Goal: Check status: Check status

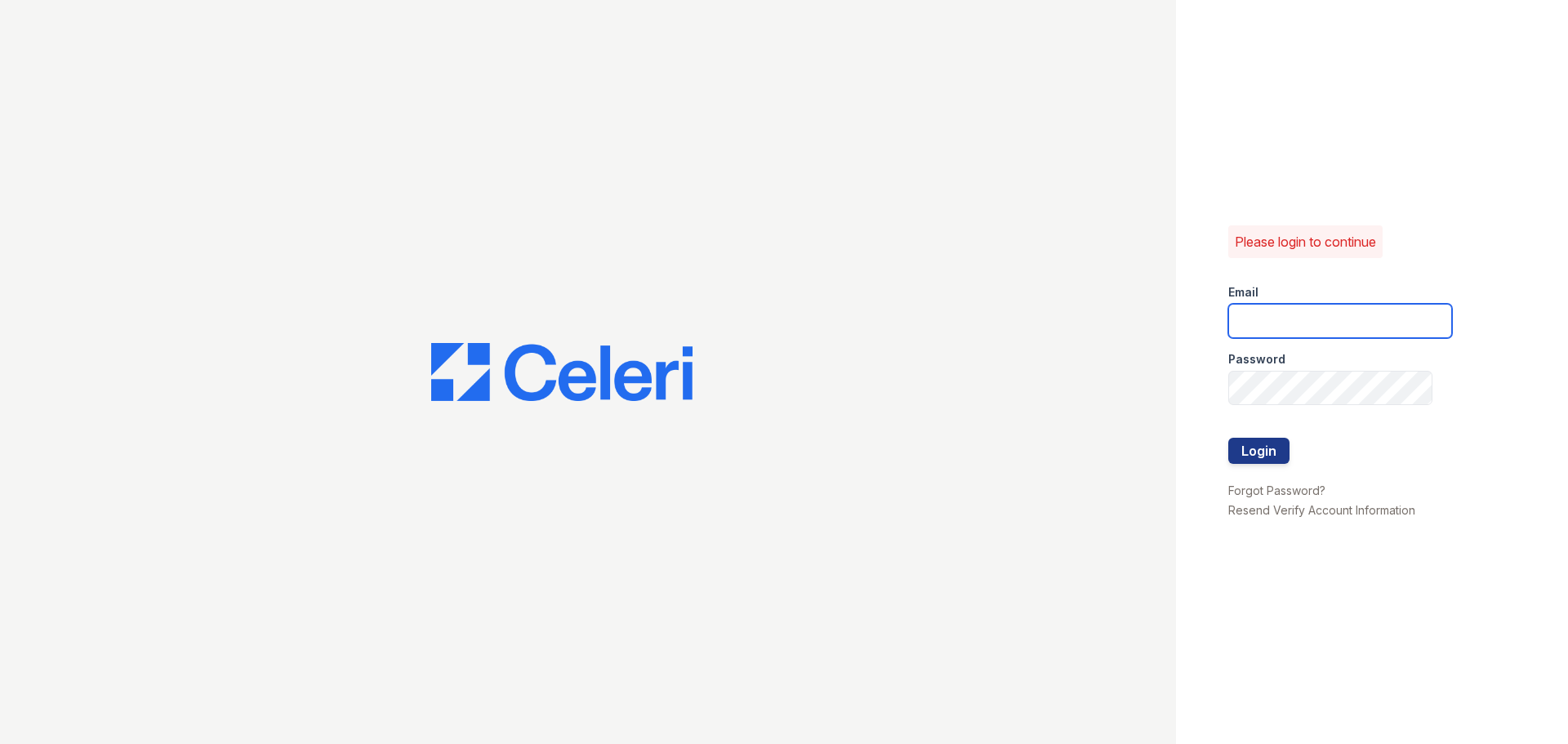
type input "chelab@livebe.com"
click at [1260, 450] on button "Login" at bounding box center [1258, 450] width 61 height 26
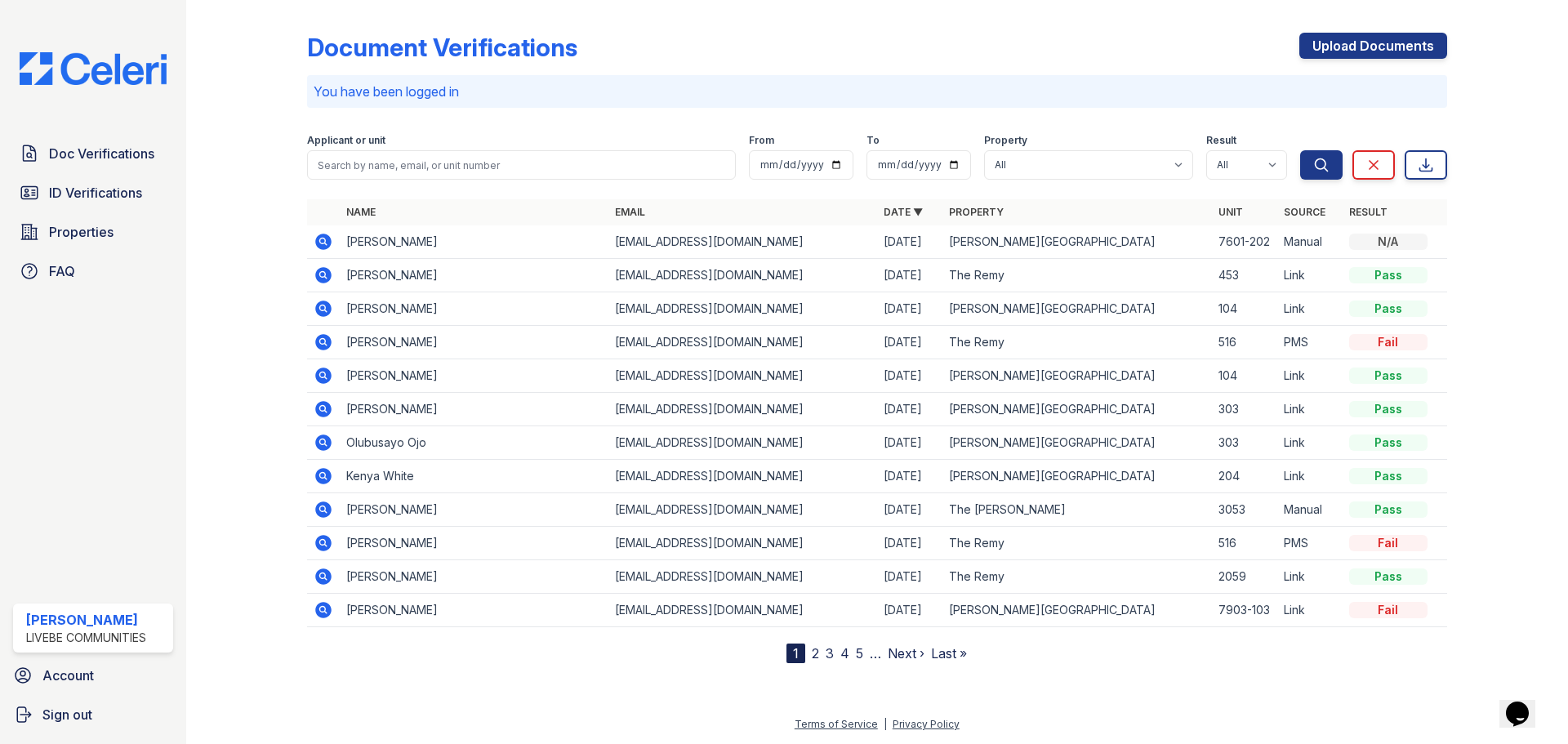
drag, startPoint x: 318, startPoint y: 275, endPoint x: 595, endPoint y: 369, distance: 292.5
click at [318, 275] on icon at bounding box center [323, 275] width 16 height 16
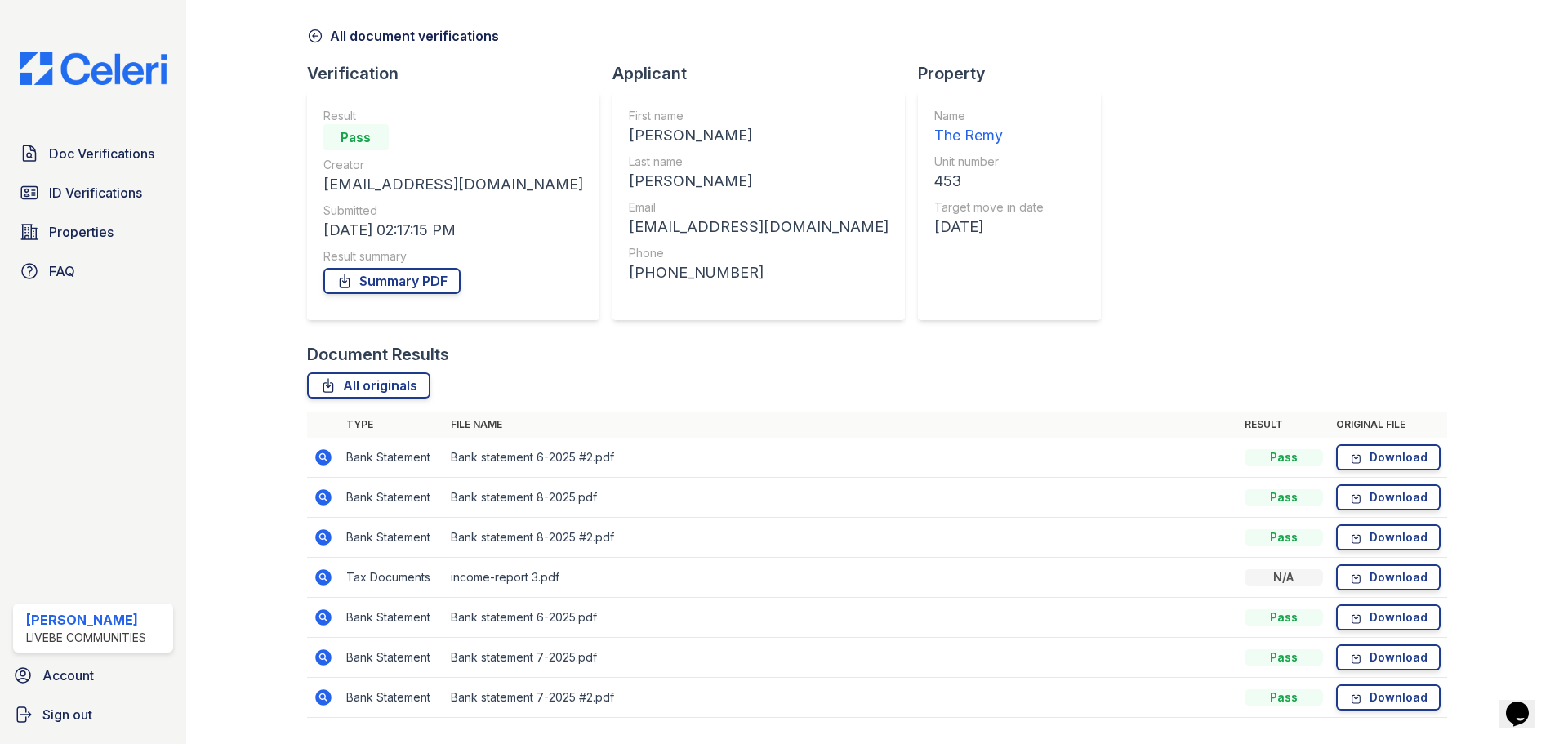
scroll to position [104, 0]
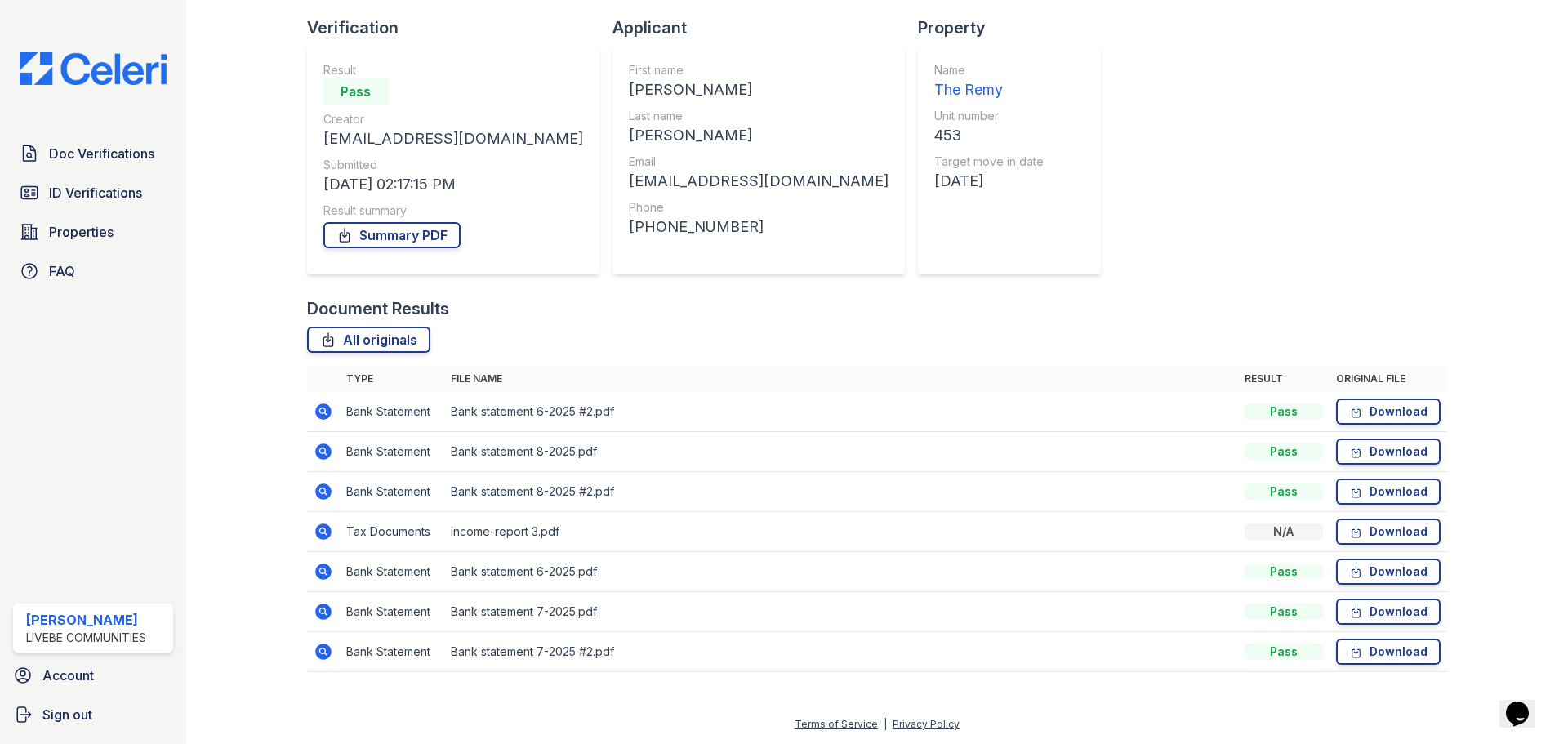
click at [328, 529] on icon at bounding box center [323, 531] width 16 height 16
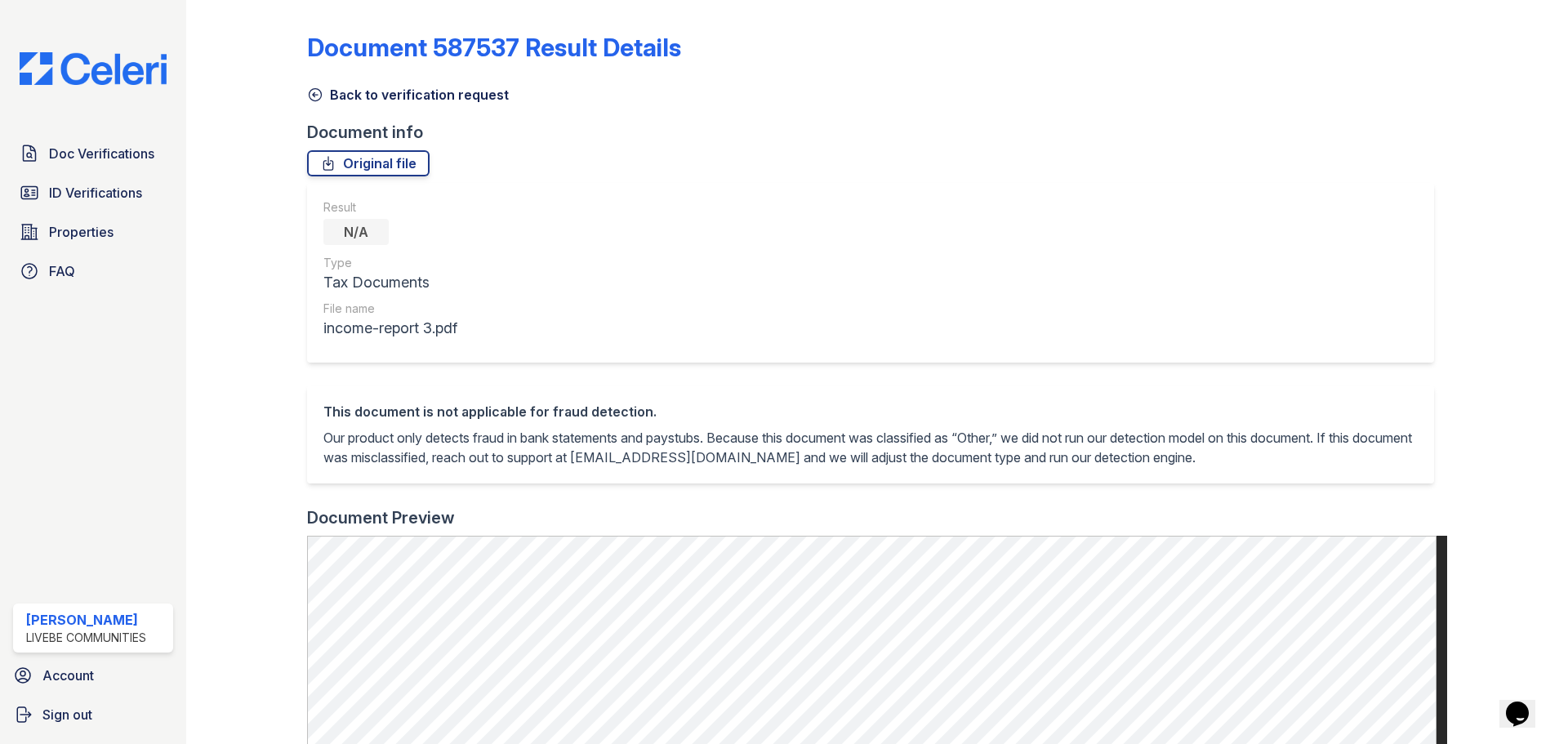
click at [319, 93] on icon at bounding box center [315, 95] width 16 height 16
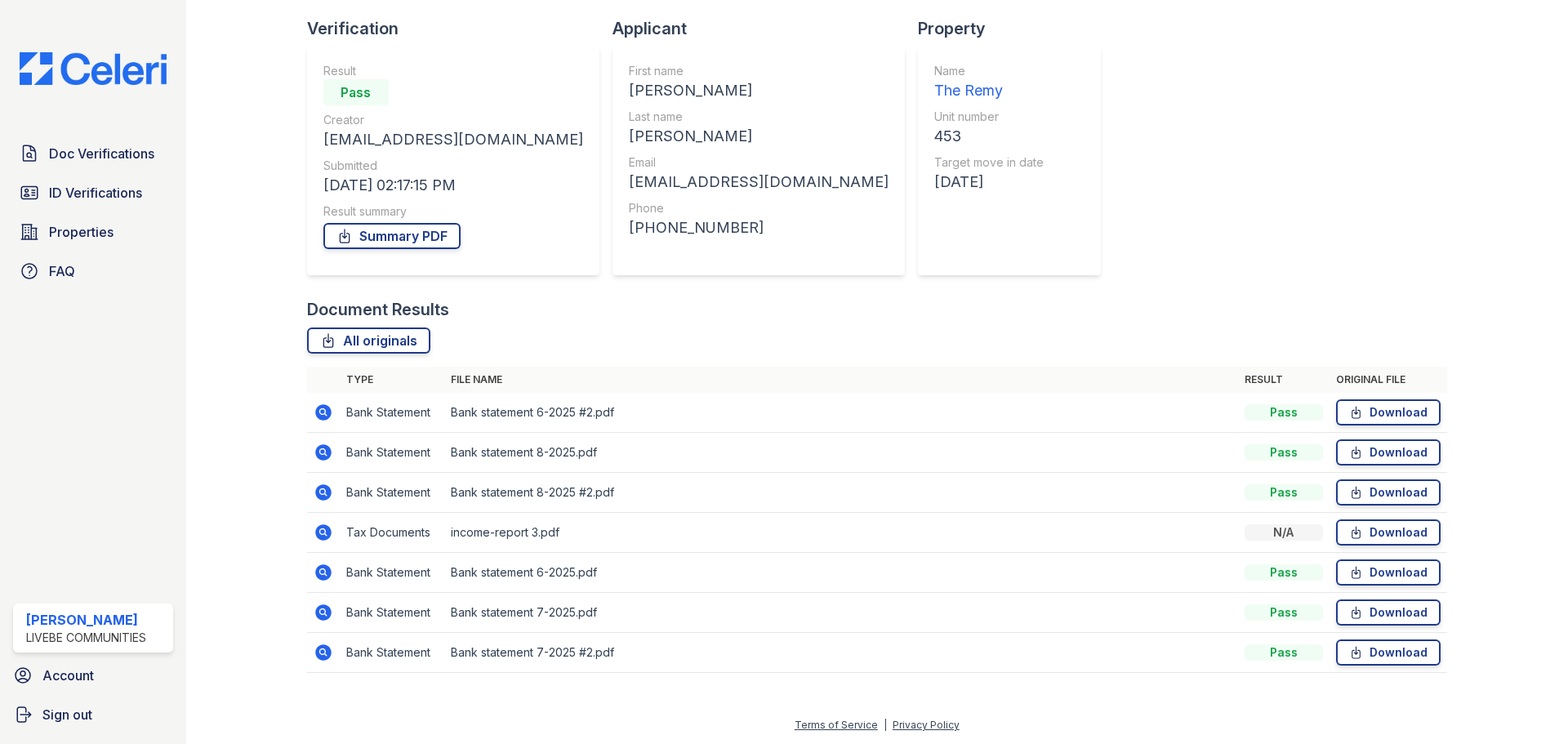
scroll to position [104, 0]
click at [316, 410] on icon at bounding box center [323, 411] width 16 height 16
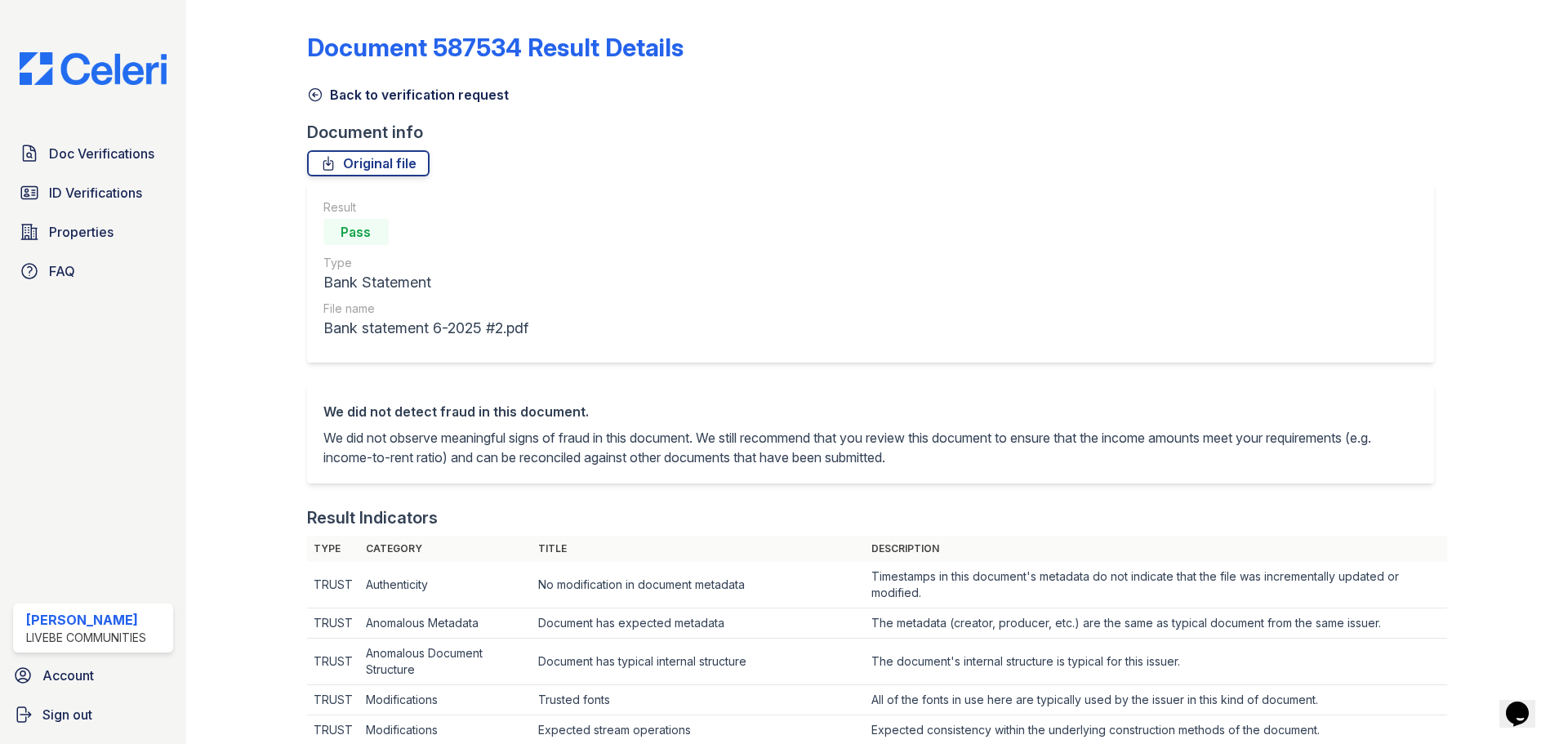
click at [315, 97] on icon at bounding box center [315, 95] width 16 height 16
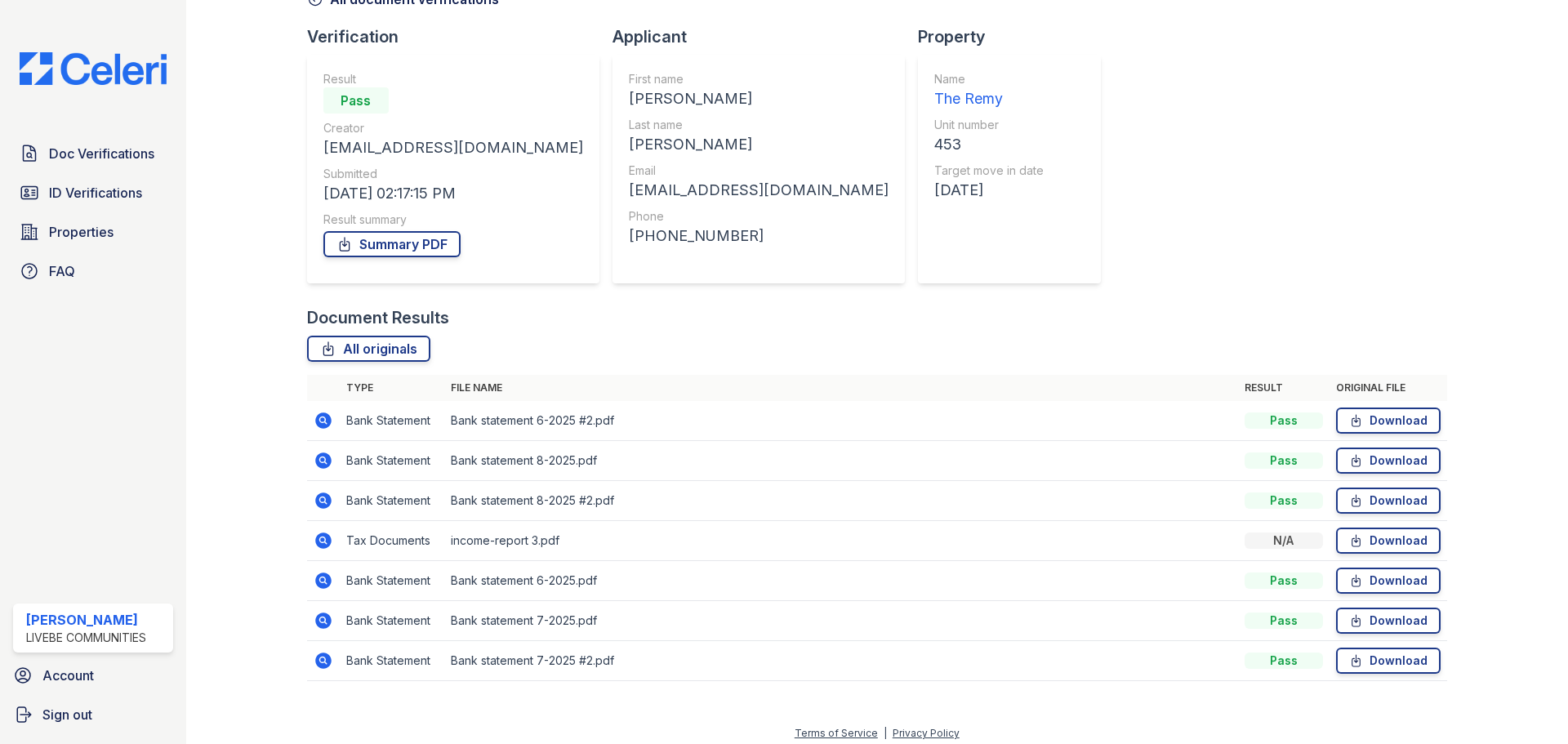
scroll to position [104, 0]
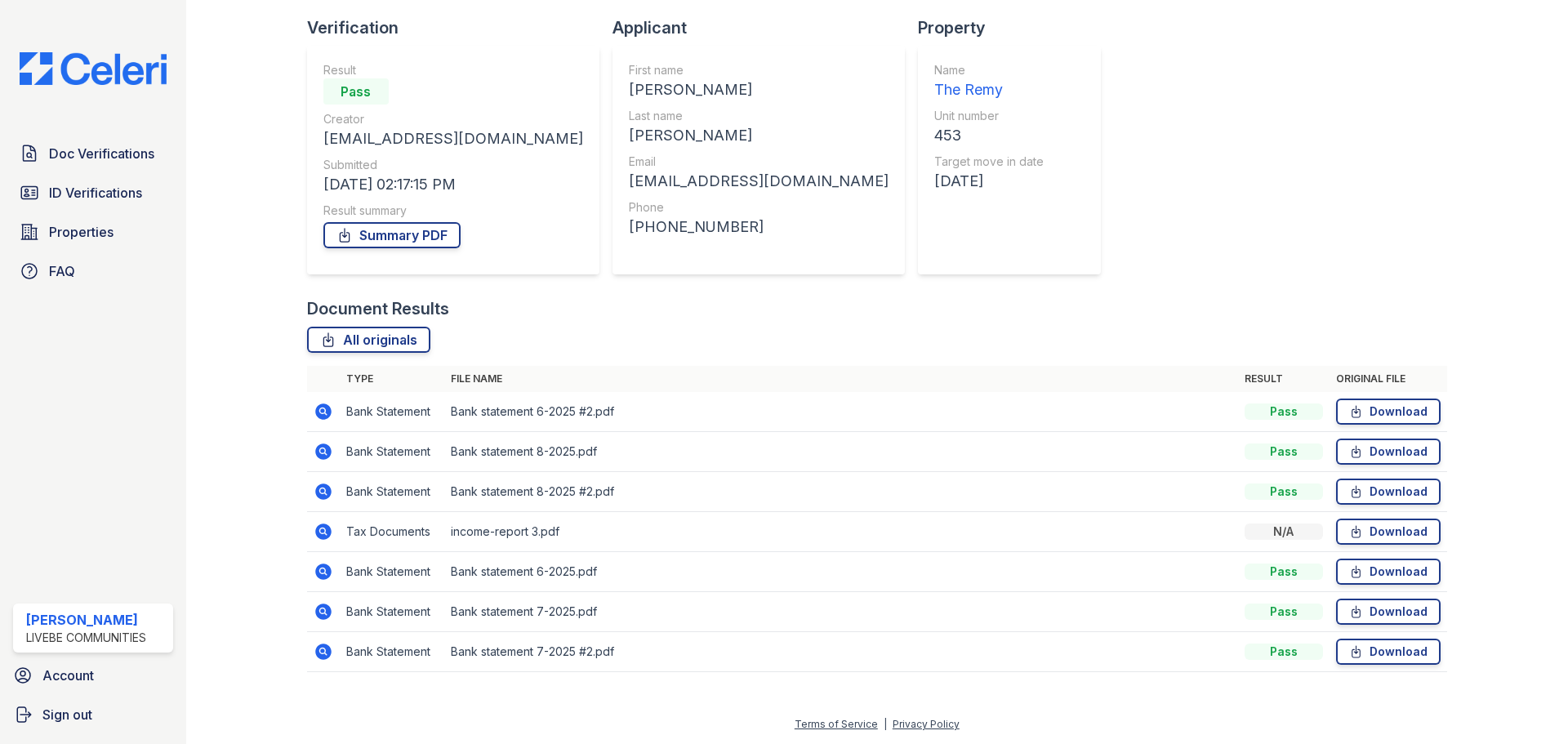
click at [325, 651] on icon at bounding box center [323, 651] width 16 height 16
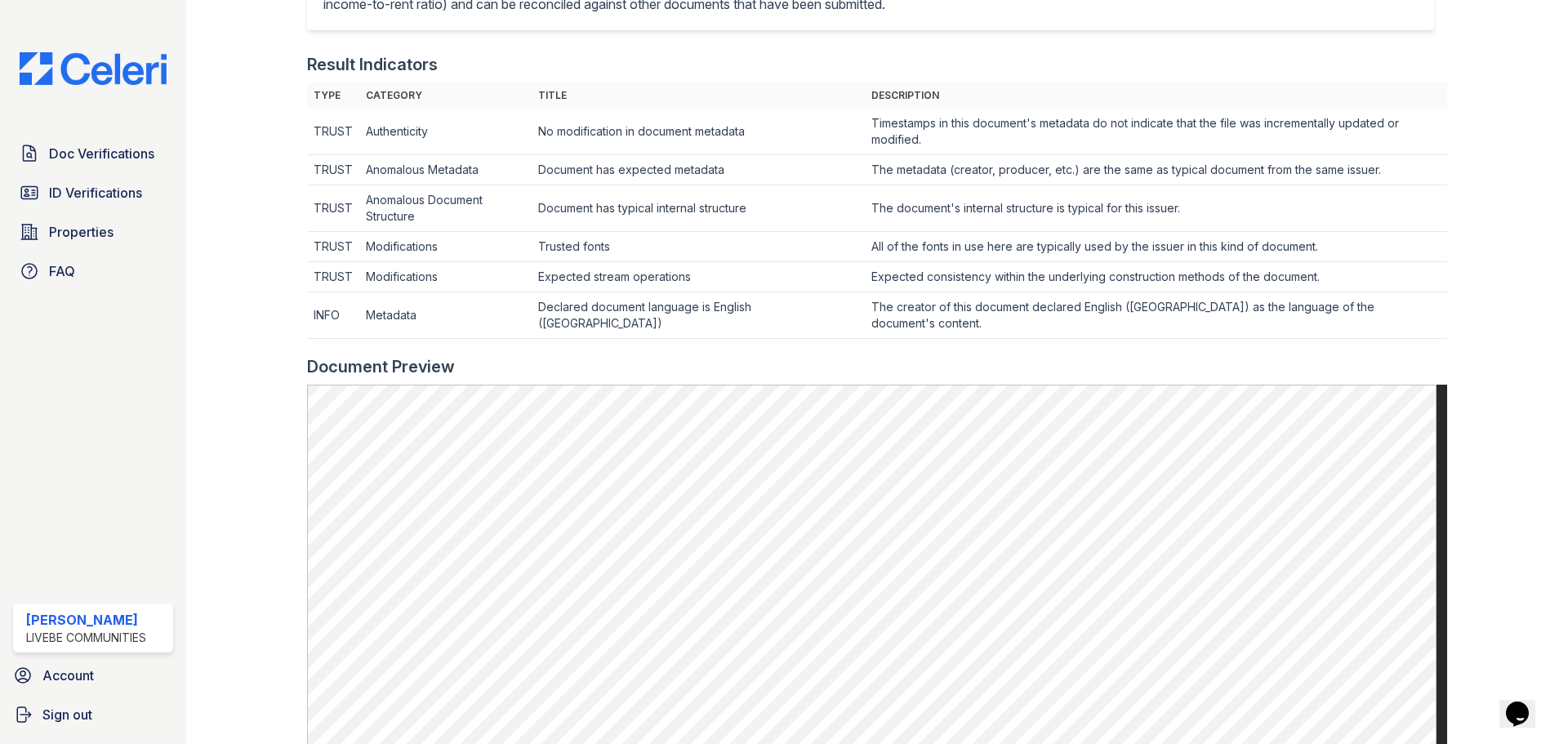
scroll to position [490, 0]
